Goal: Information Seeking & Learning: Learn about a topic

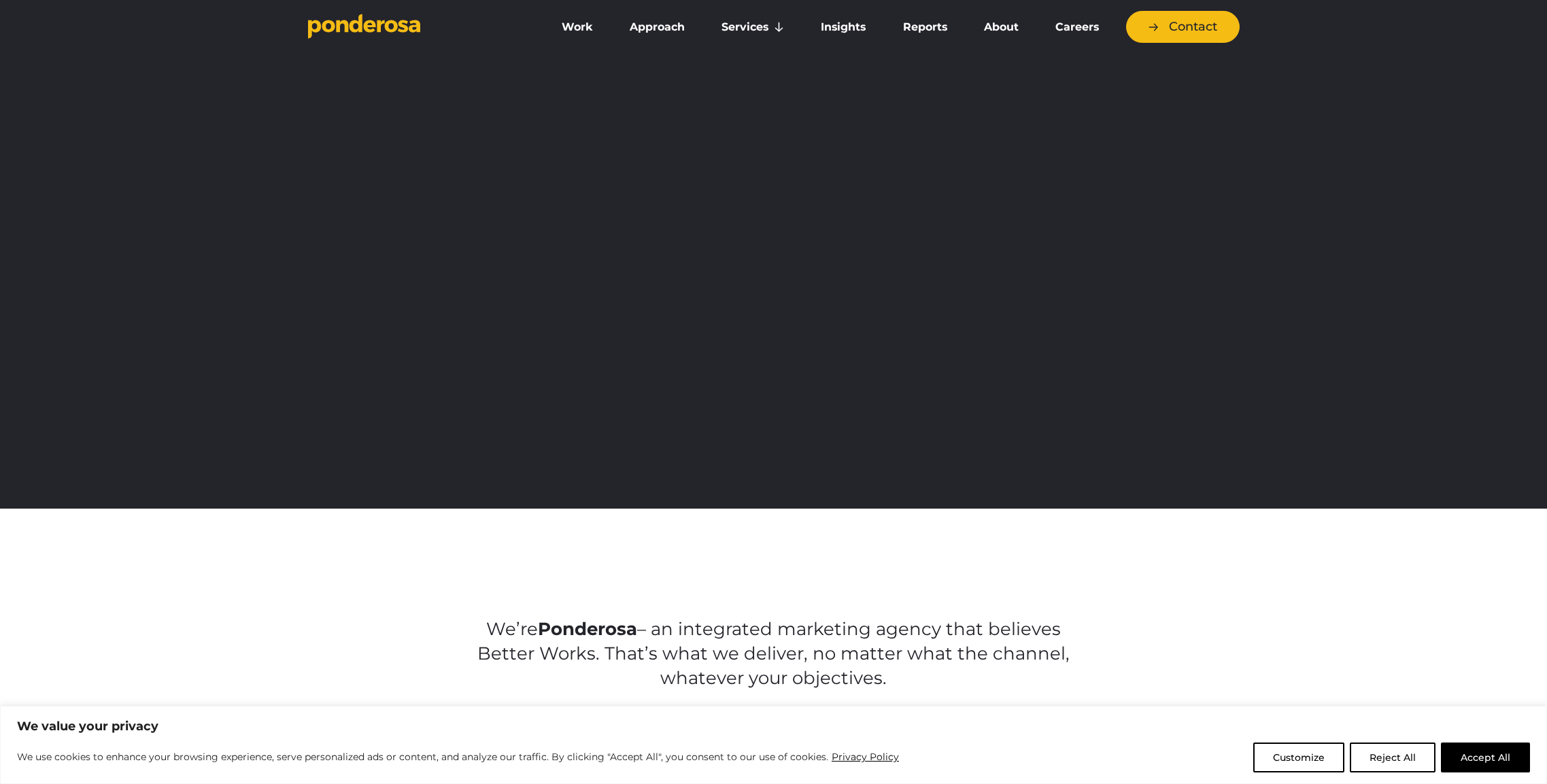
click at [1474, 751] on button "Accept All" at bounding box center [1486, 757] width 89 height 30
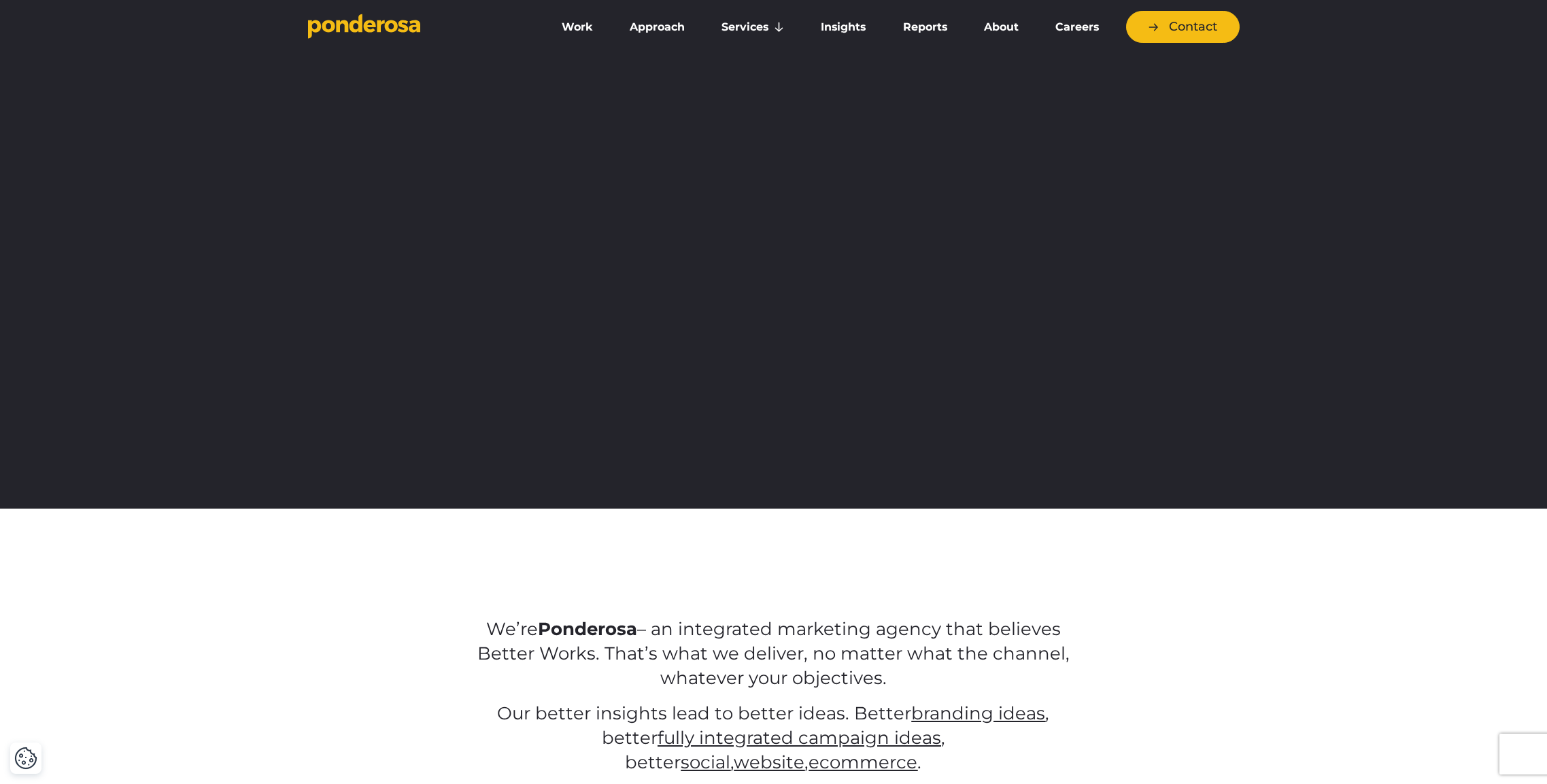
click at [1479, 753] on div "We’re Ponderosa – an integrated marketing agency that believes Better Works. Th…" at bounding box center [773, 685] width 1547 height 353
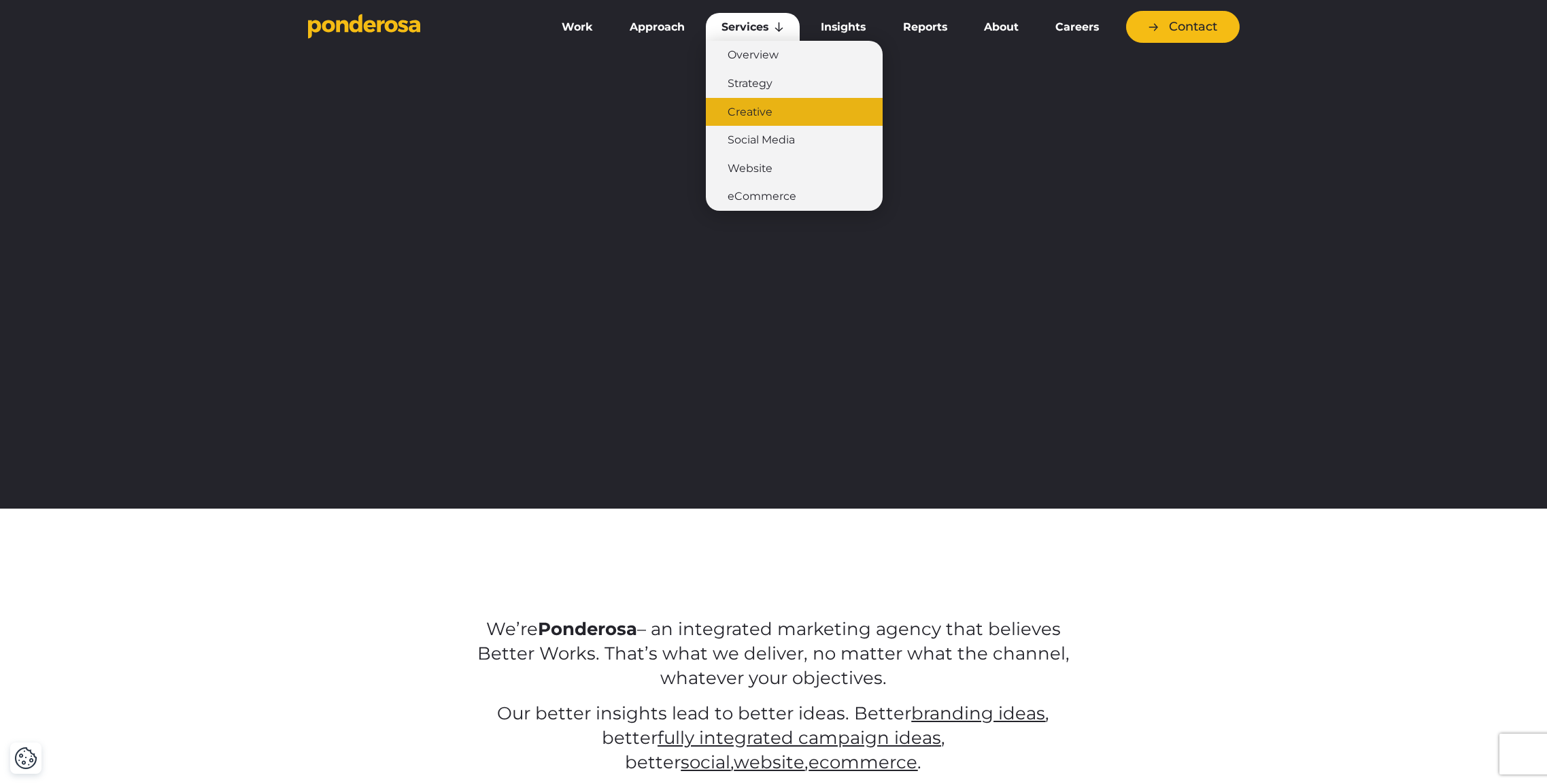
click at [758, 104] on link "Creative" at bounding box center [794, 111] width 177 height 29
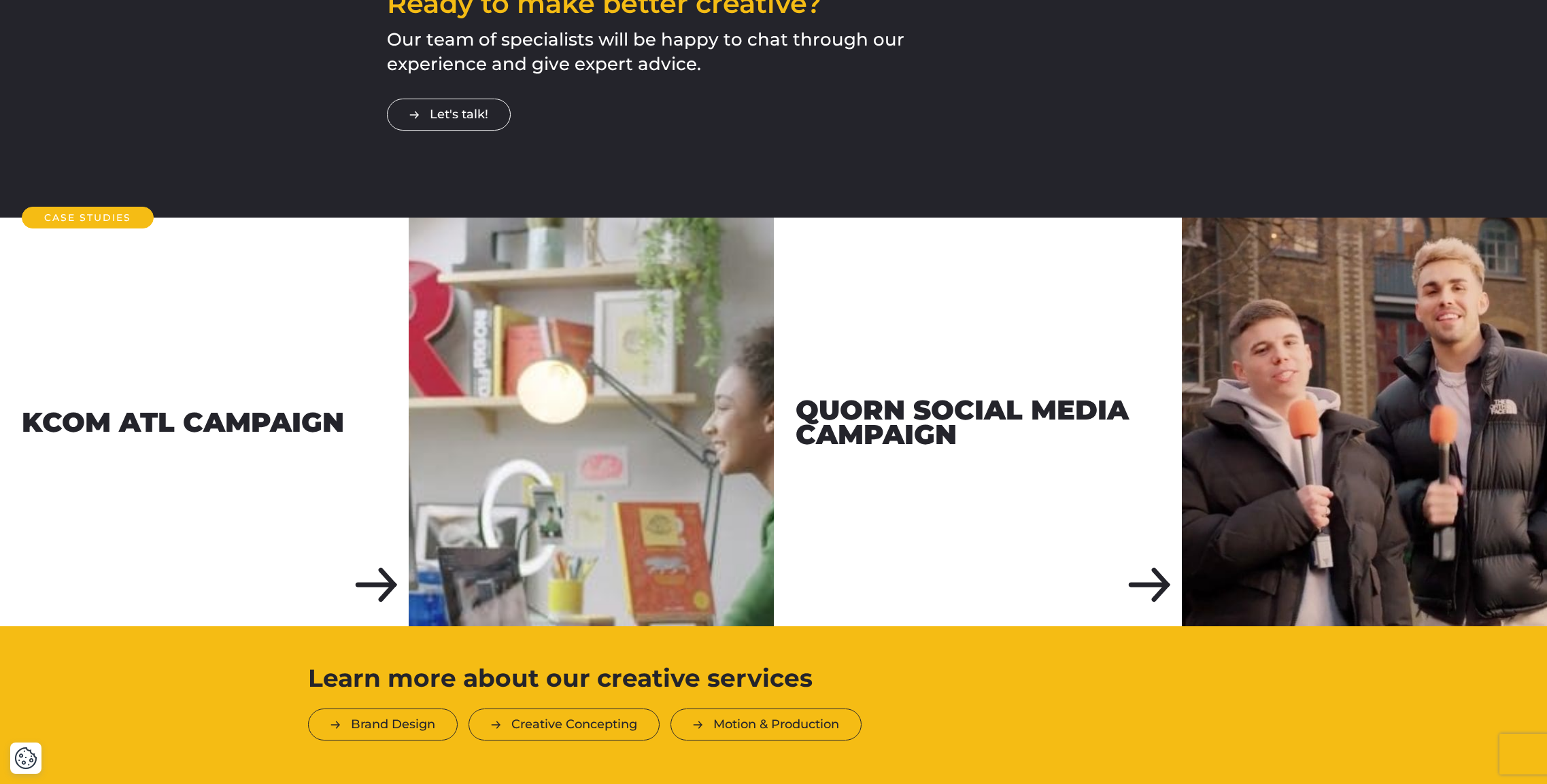
scroll to position [2287, 0]
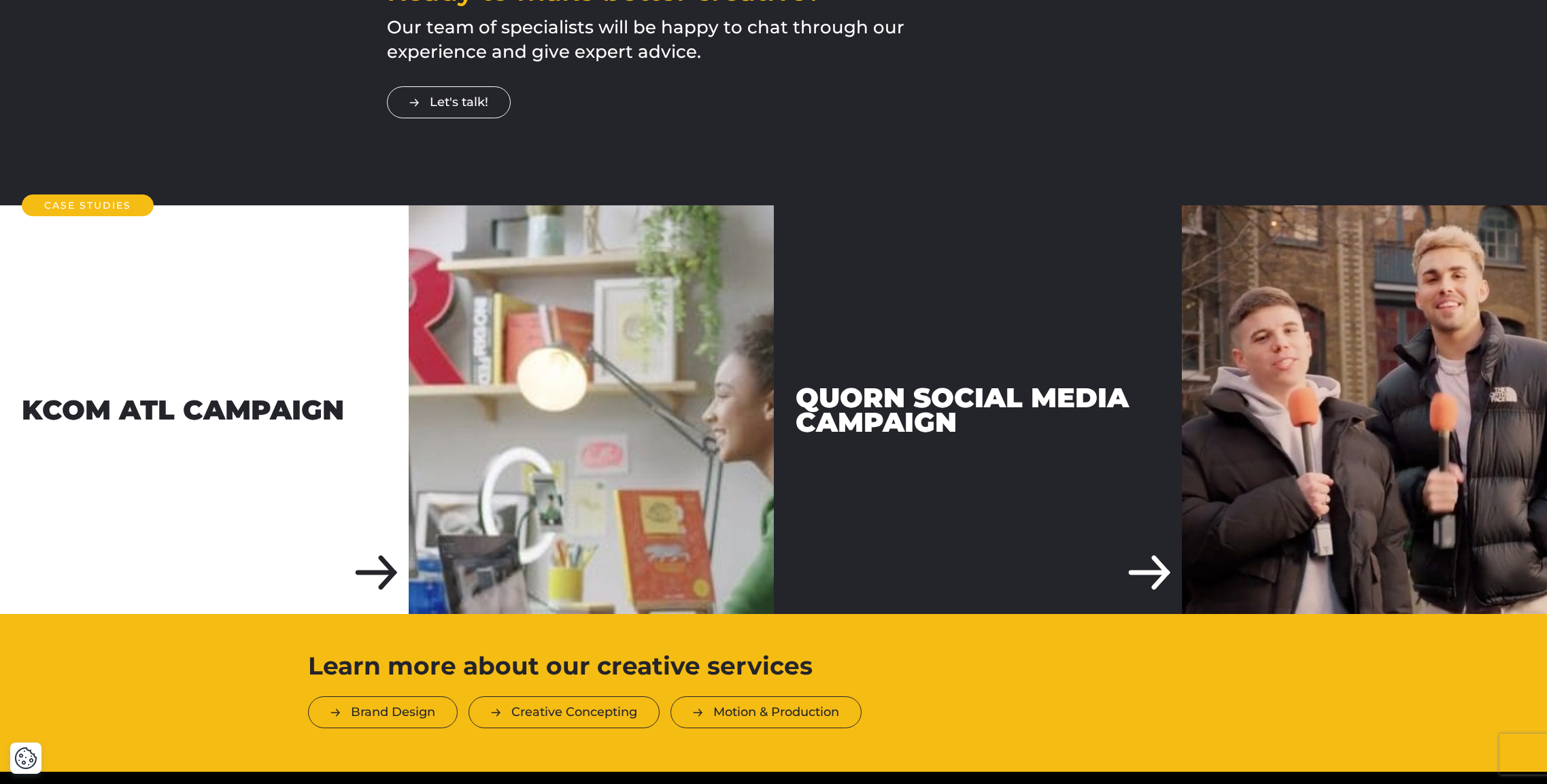
click at [1160, 526] on div "Quorn Social Media Campaign" at bounding box center [978, 410] width 409 height 409
click at [951, 516] on div "Quorn Social Media Campaign" at bounding box center [978, 410] width 409 height 409
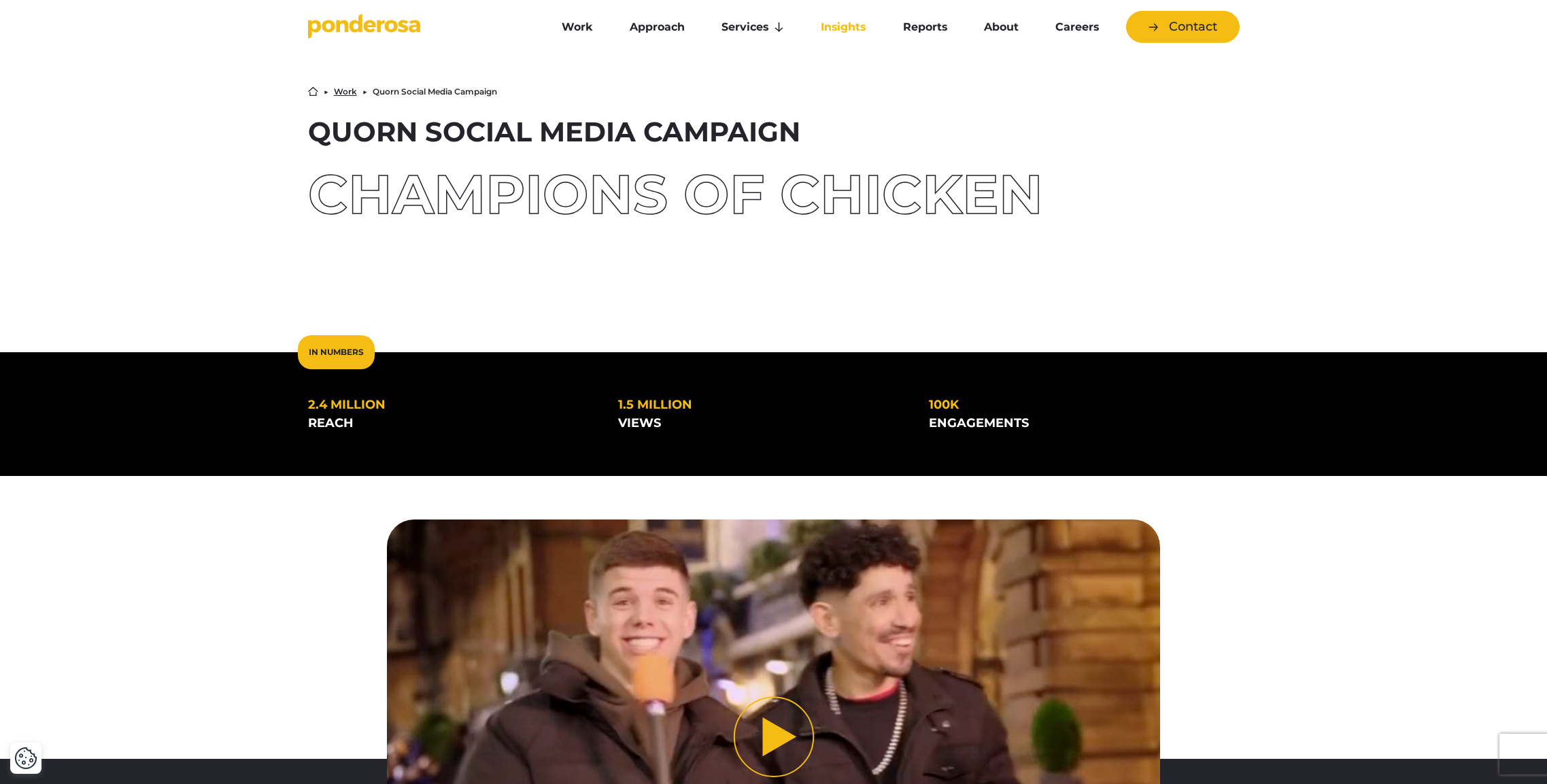
click at [823, 31] on link "Insights" at bounding box center [843, 27] width 76 height 29
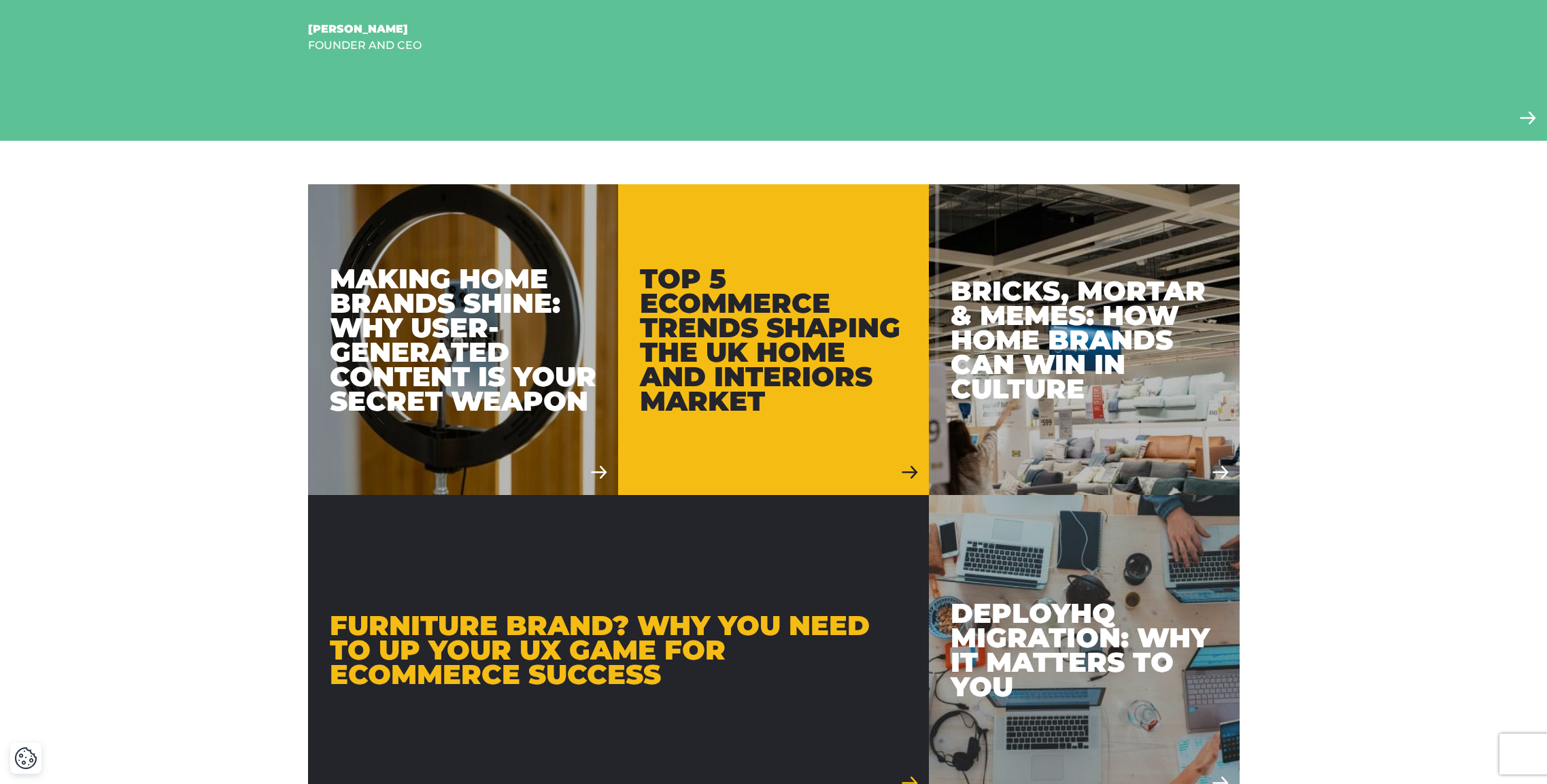
scroll to position [697, 0]
